Goal: Transaction & Acquisition: Purchase product/service

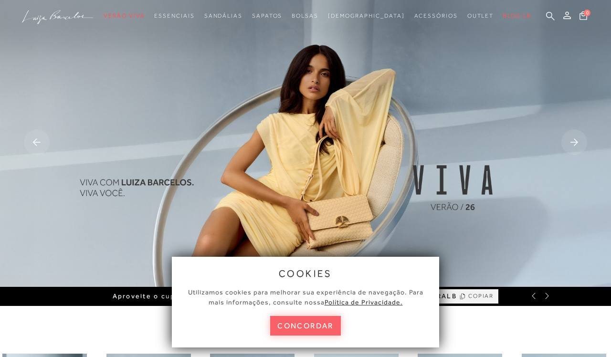
drag, startPoint x: 0, startPoint y: 0, endPoint x: 370, endPoint y: 248, distance: 445.5
click at [457, 95] on img at bounding box center [305, 143] width 611 height 287
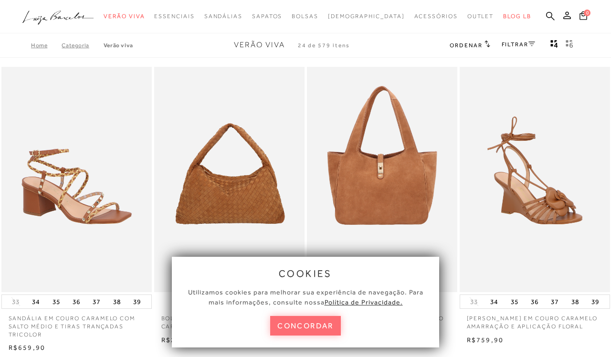
click at [309, 322] on button "concordar" at bounding box center [305, 326] width 71 height 20
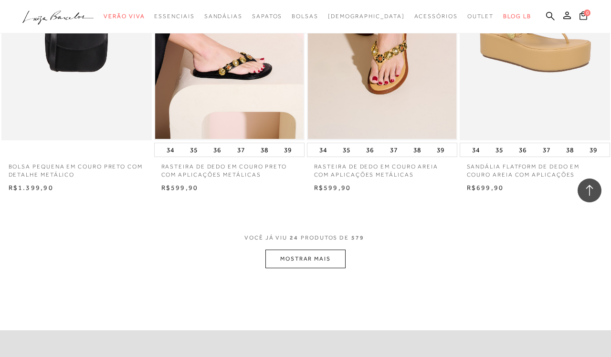
scroll to position [1625, 0]
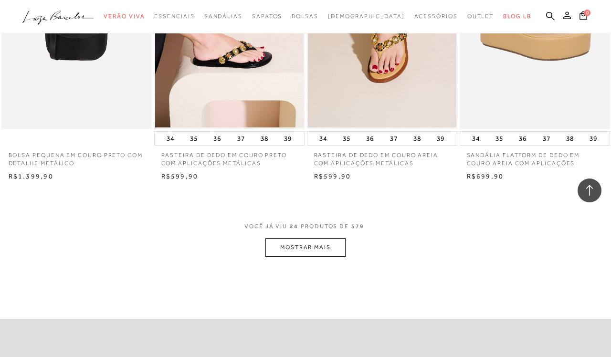
click at [305, 238] on button "MOSTRAR MAIS" at bounding box center [305, 247] width 80 height 19
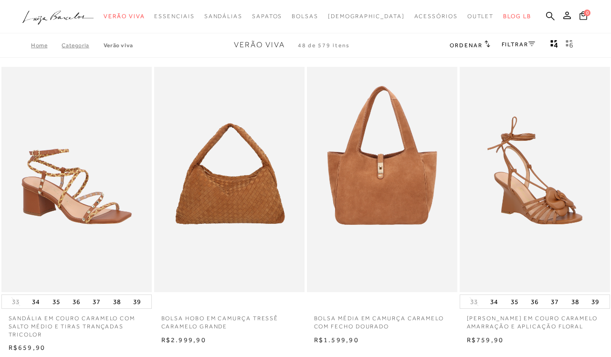
scroll to position [0, 0]
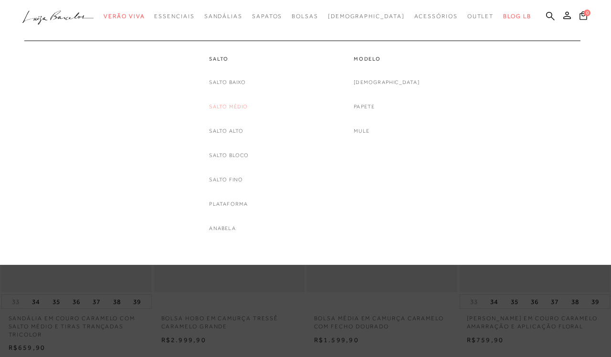
click at [236, 104] on link "Salto Médio" at bounding box center [228, 107] width 39 height 10
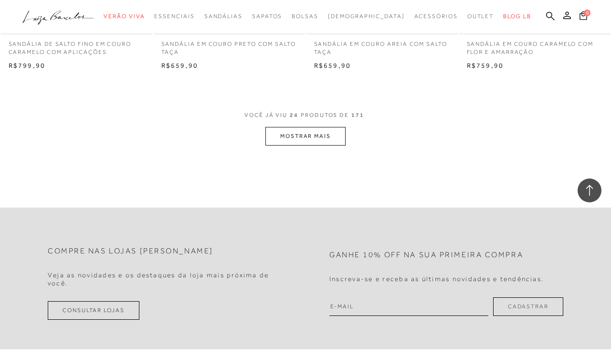
scroll to position [1733, 0]
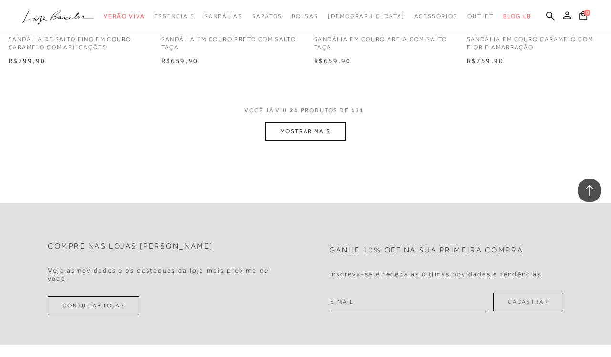
click at [300, 122] on button "MOSTRAR MAIS" at bounding box center [305, 131] width 80 height 19
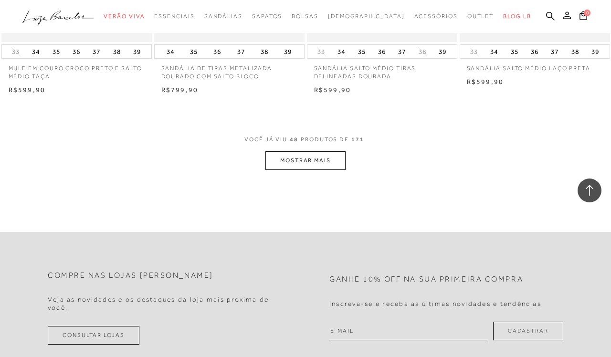
scroll to position [3475, 0]
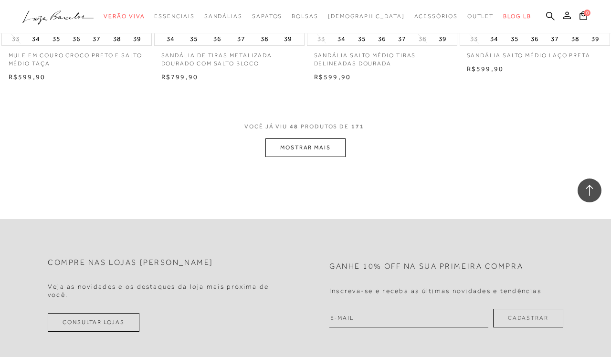
click at [312, 138] on button "MOSTRAR MAIS" at bounding box center [305, 147] width 80 height 19
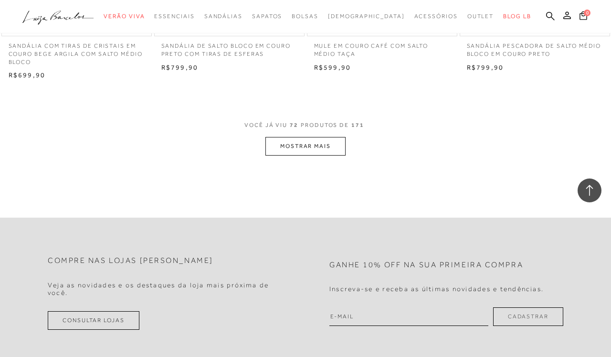
scroll to position [5244, 0]
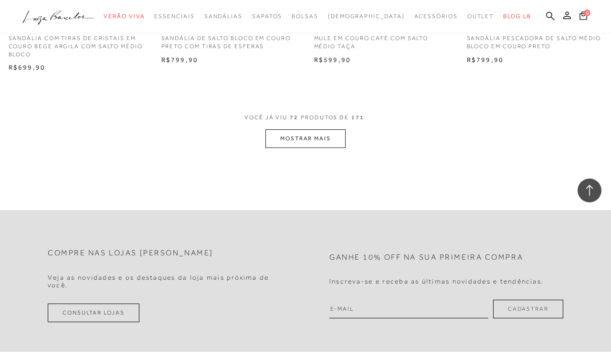
click at [308, 129] on button "MOSTRAR MAIS" at bounding box center [305, 138] width 80 height 19
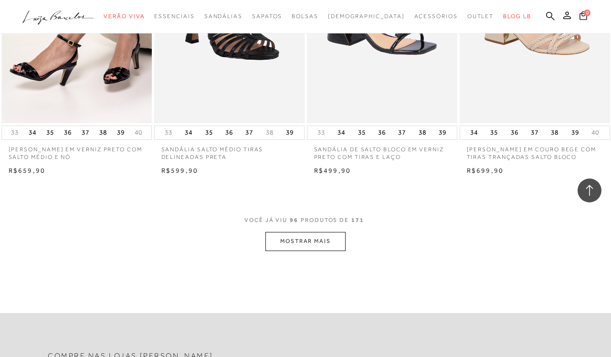
scroll to position [6884, 0]
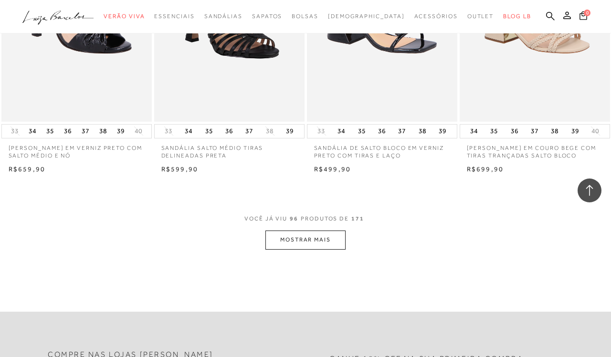
click at [308, 231] on button "MOSTRAR MAIS" at bounding box center [305, 240] width 80 height 19
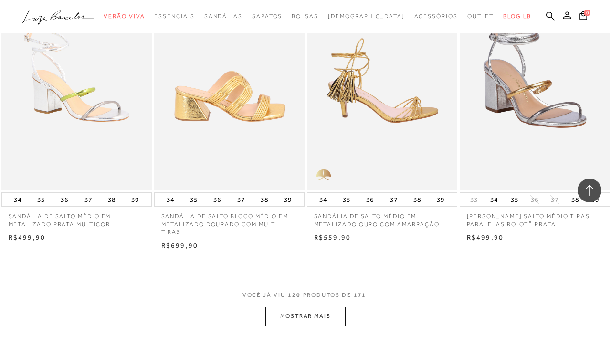
scroll to position [8629, 0]
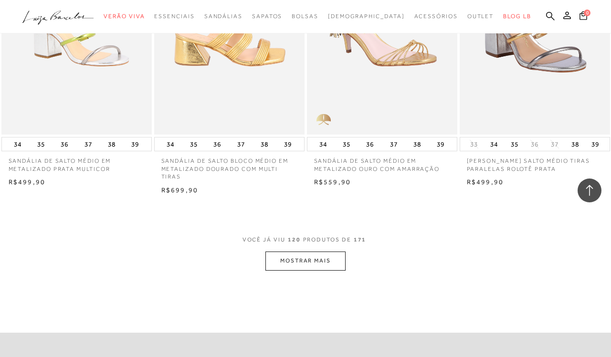
click at [299, 252] on button "MOSTRAR MAIS" at bounding box center [305, 261] width 80 height 19
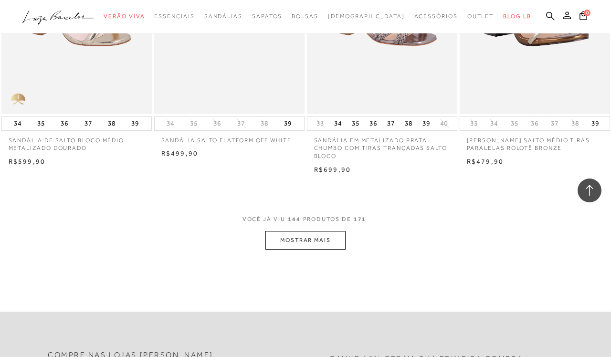
scroll to position [10425, 0]
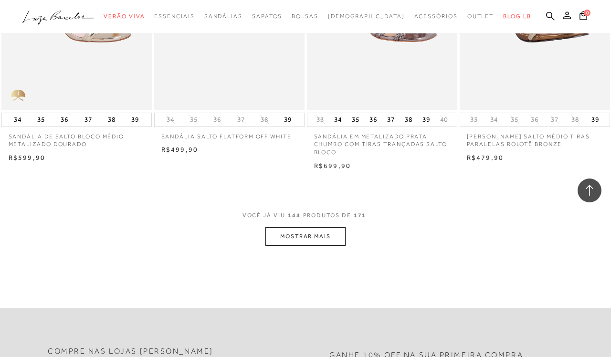
click at [306, 227] on button "MOSTRAR MAIS" at bounding box center [305, 236] width 80 height 19
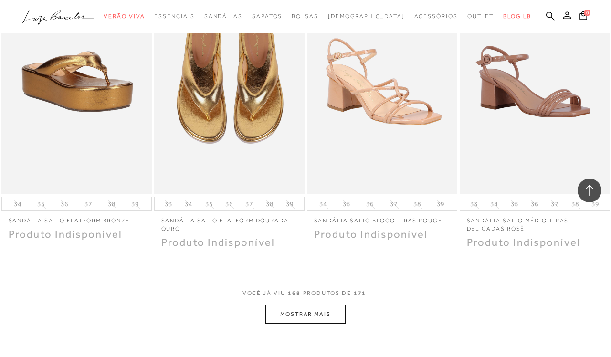
scroll to position [12106, 0]
click at [307, 304] on button "MOSTRAR MAIS" at bounding box center [305, 313] width 80 height 19
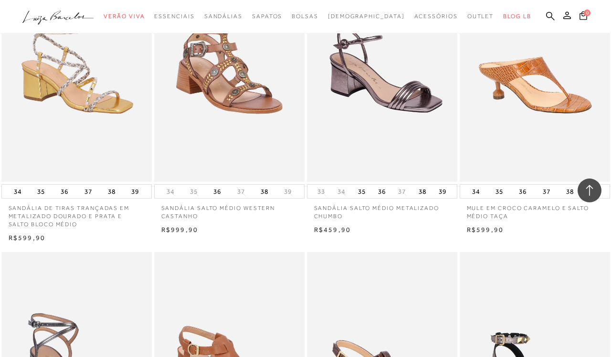
scroll to position [7425, 0]
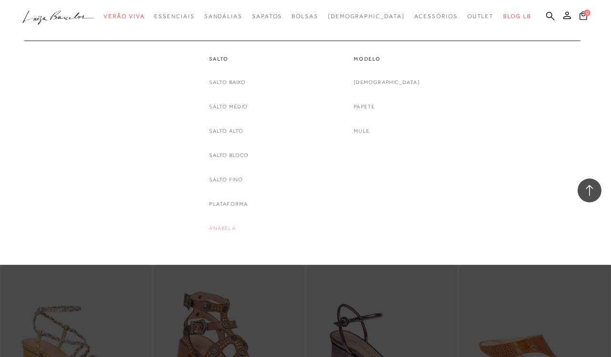
click at [223, 229] on link "Anabela" at bounding box center [222, 228] width 26 height 10
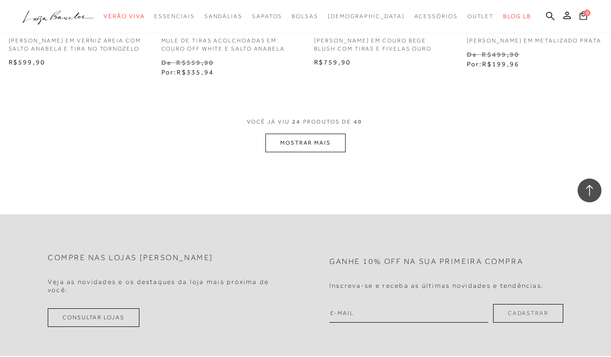
scroll to position [1726, 0]
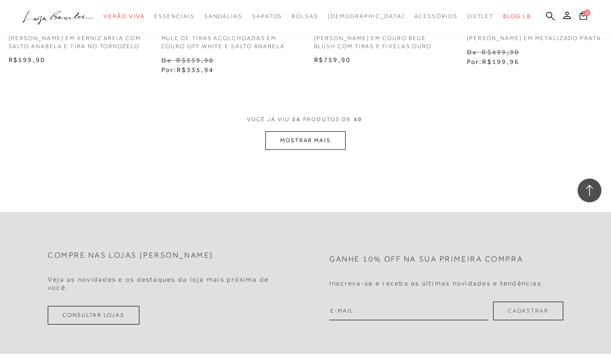
click at [297, 139] on button "MOSTRAR MAIS" at bounding box center [305, 140] width 80 height 19
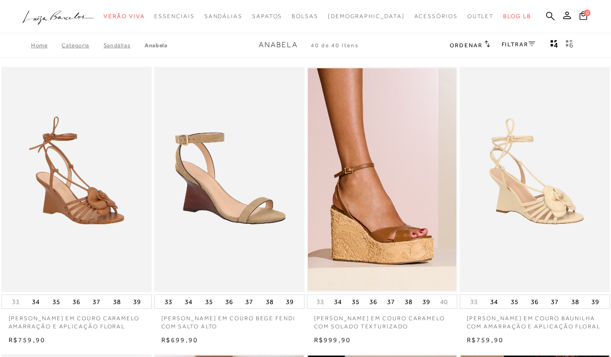
scroll to position [0, 0]
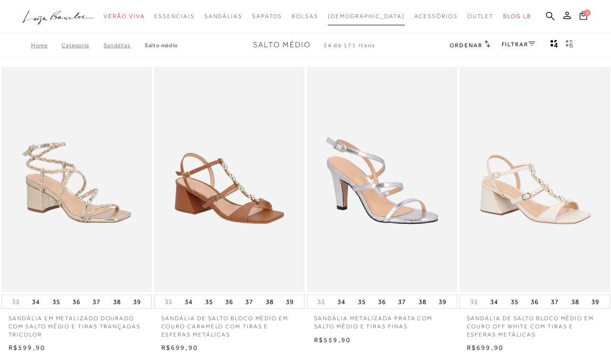
click at [364, 12] on link "[DEMOGRAPHIC_DATA]" at bounding box center [366, 17] width 77 height 18
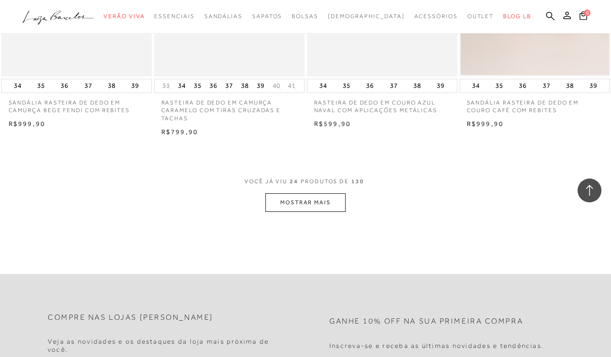
scroll to position [1701, 0]
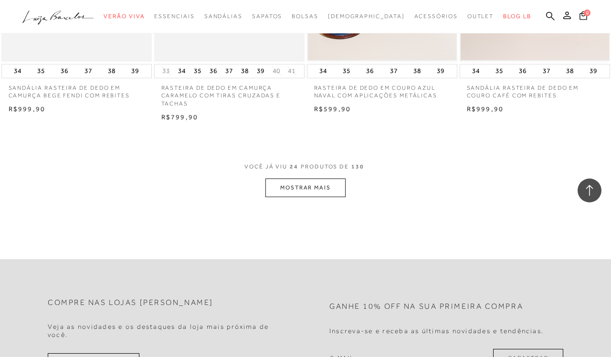
click at [305, 179] on button "MOSTRAR MAIS" at bounding box center [305, 187] width 80 height 19
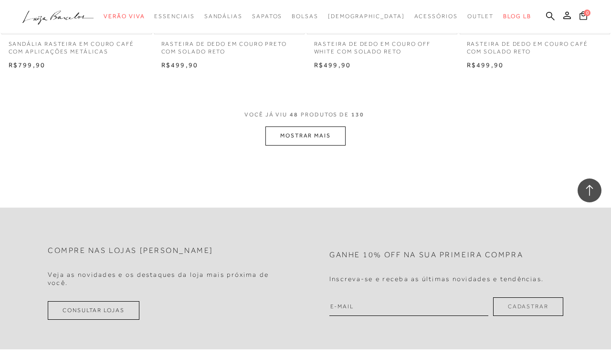
scroll to position [3521, 0]
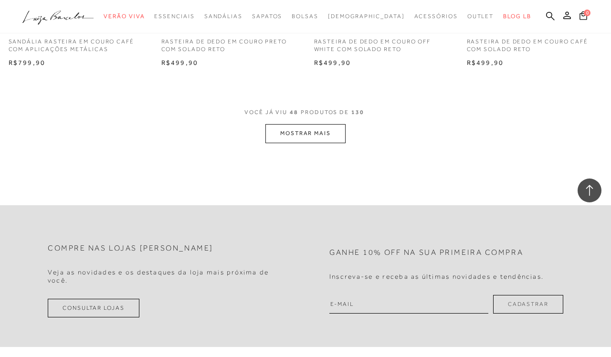
click at [308, 124] on button "MOSTRAR MAIS" at bounding box center [305, 133] width 80 height 19
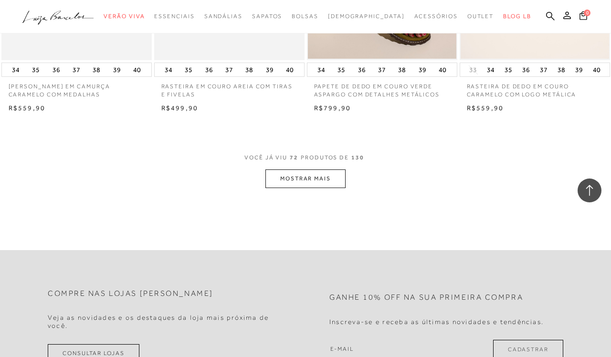
scroll to position [5213, 0]
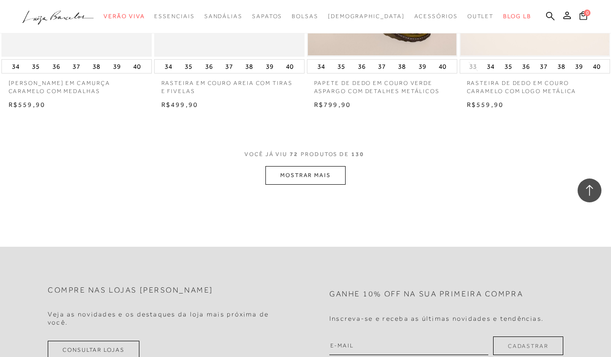
click at [295, 166] on button "MOSTRAR MAIS" at bounding box center [305, 175] width 80 height 19
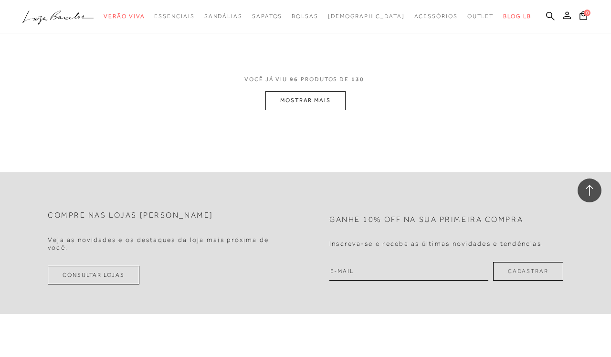
scroll to position [7032, 0]
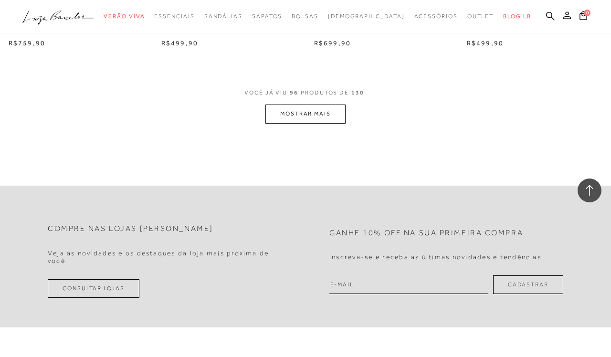
click at [309, 105] on button "MOSTRAR MAIS" at bounding box center [305, 114] width 80 height 19
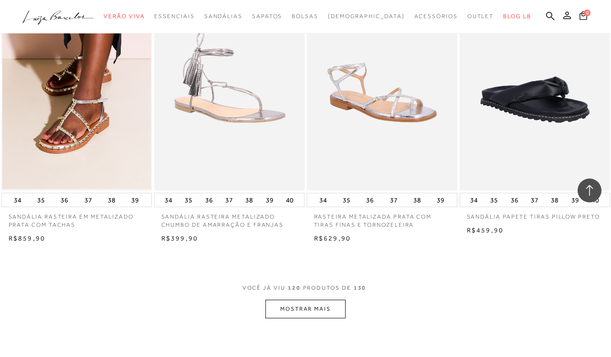
scroll to position [8588, 0]
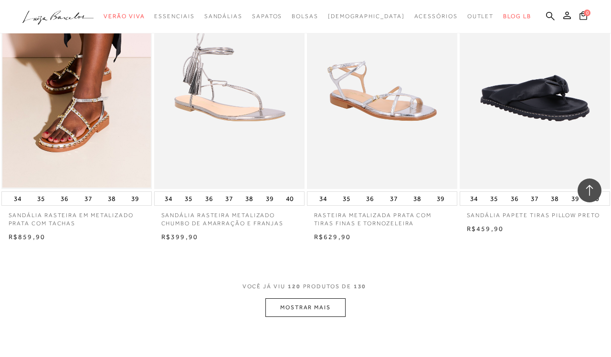
click at [304, 298] on button "MOSTRAR MAIS" at bounding box center [305, 307] width 80 height 19
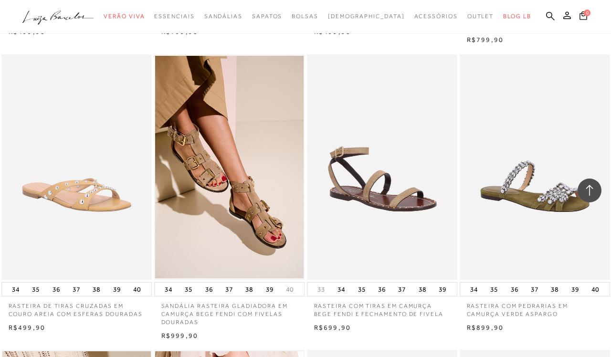
scroll to position [6302, 0]
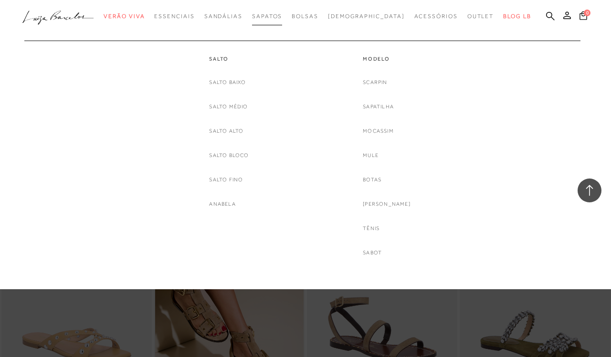
click at [282, 14] on span "Sapatos" at bounding box center [267, 16] width 30 height 7
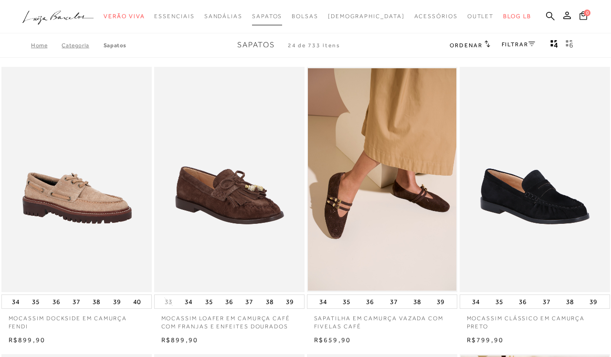
click at [282, 14] on span "Sapatos" at bounding box center [267, 16] width 30 height 7
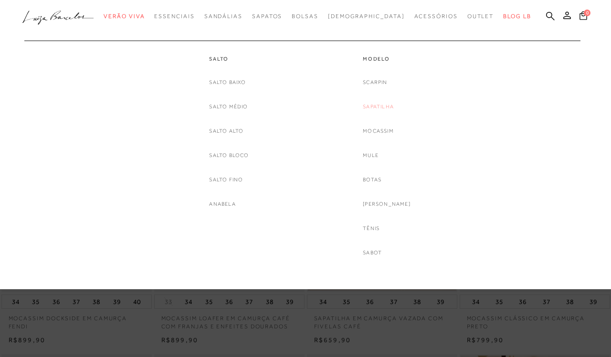
click at [391, 103] on link "Sapatilha" at bounding box center [378, 107] width 31 height 10
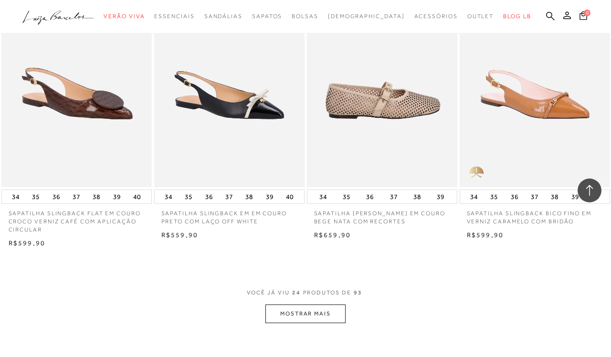
scroll to position [1579, 0]
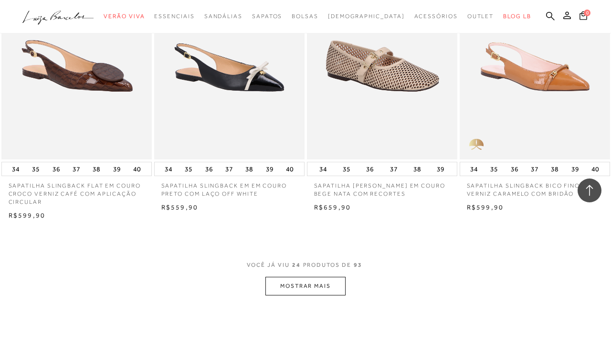
click at [303, 277] on button "MOSTRAR MAIS" at bounding box center [305, 286] width 80 height 19
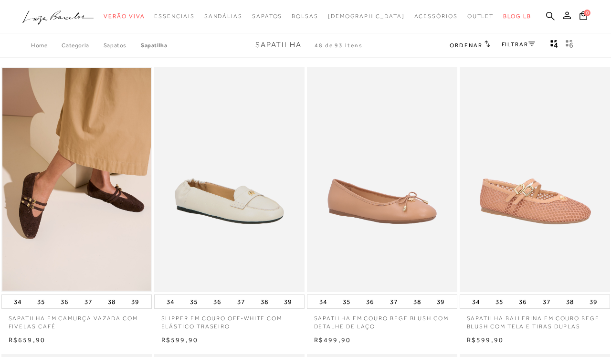
scroll to position [0, 0]
